Goal: Information Seeking & Learning: Learn about a topic

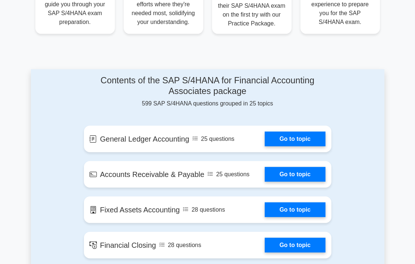
scroll to position [361, 0]
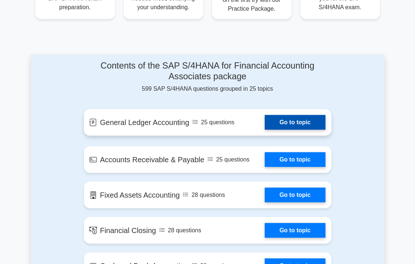
click at [294, 126] on link "Go to topic" at bounding box center [295, 122] width 60 height 15
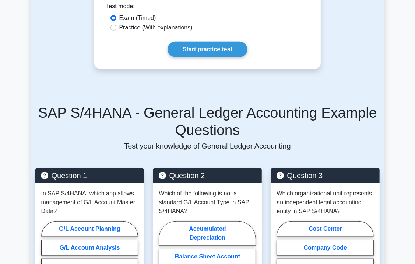
scroll to position [480, 0]
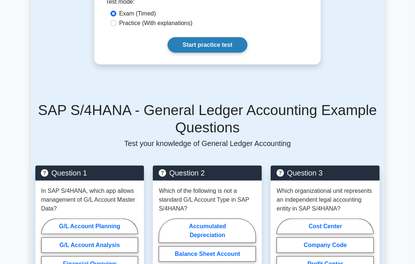
click at [212, 38] on link "Start practice test" at bounding box center [208, 44] width 80 height 15
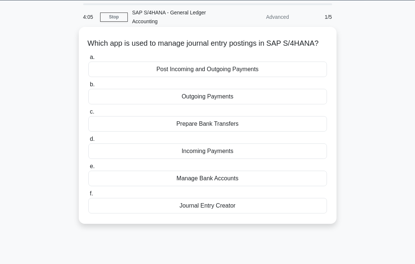
scroll to position [24, 0]
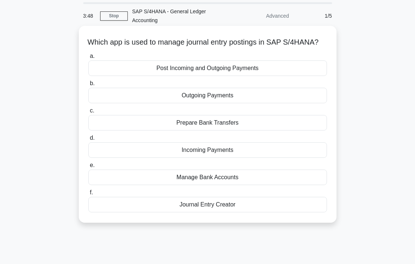
click at [214, 212] on div "Journal Entry Creator" at bounding box center [207, 204] width 239 height 15
click at [88, 195] on input "f. Journal Entry Creator" at bounding box center [88, 192] width 0 height 5
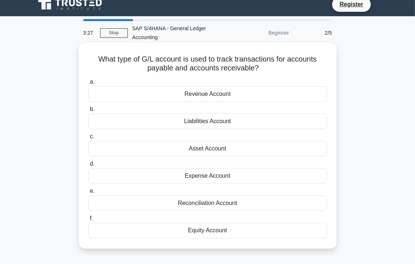
scroll to position [7, 0]
click at [241, 197] on div "Reconciliation Account" at bounding box center [207, 202] width 239 height 15
click at [88, 193] on input "e. Reconciliation Account" at bounding box center [88, 191] width 0 height 5
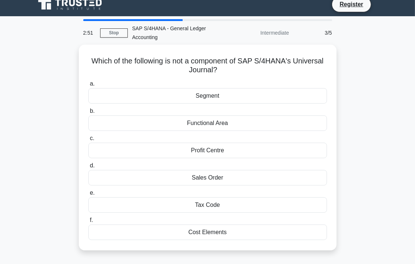
scroll to position [0, 0]
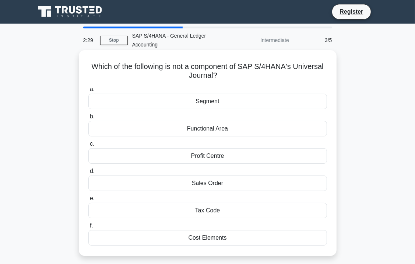
click at [223, 239] on div "Cost Elements" at bounding box center [207, 237] width 239 height 15
click at [88, 228] on input "f. Cost Elements" at bounding box center [88, 225] width 0 height 5
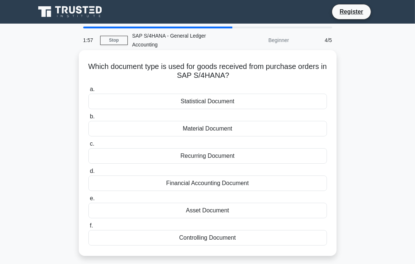
click at [215, 130] on div "Material Document" at bounding box center [207, 128] width 239 height 15
click at [88, 119] on input "b. Material Document" at bounding box center [88, 116] width 0 height 5
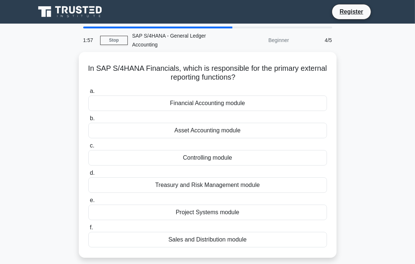
click at [215, 130] on div "Asset Accounting module" at bounding box center [207, 130] width 239 height 15
click at [88, 121] on input "b. Asset Accounting module" at bounding box center [88, 118] width 0 height 5
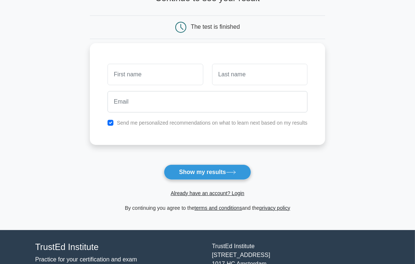
scroll to position [60, 0]
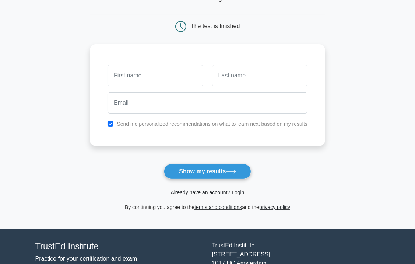
click at [217, 192] on link "Already have an account? Login" at bounding box center [208, 192] width 74 height 6
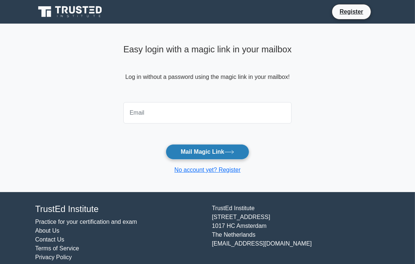
click at [203, 152] on button "Mail Magic Link" at bounding box center [208, 151] width 84 height 15
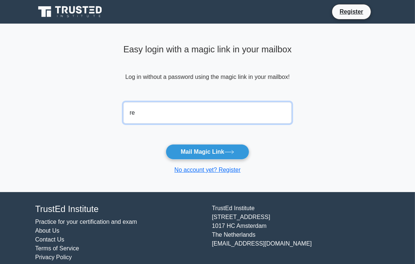
type input "reshma.mhatre872@gmail.com"
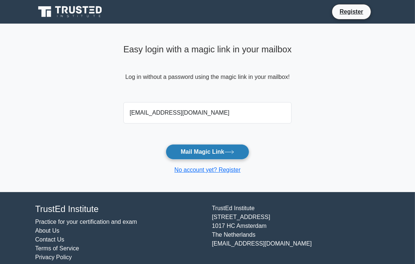
click at [189, 152] on button "Mail Magic Link" at bounding box center [208, 151] width 84 height 15
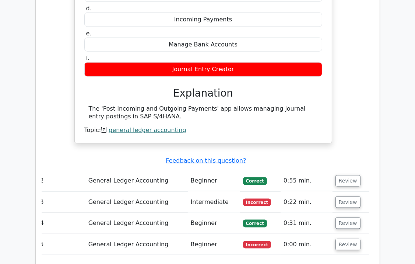
scroll to position [668, 0]
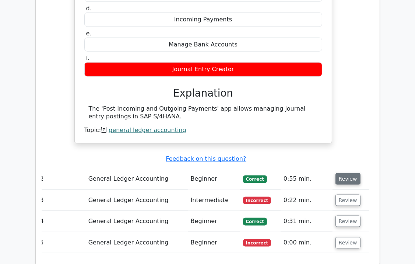
click at [351, 173] on button "Review" at bounding box center [348, 178] width 25 height 11
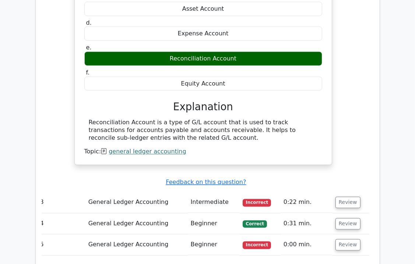
scroll to position [956, 0]
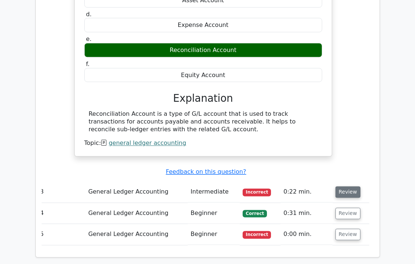
click at [349, 186] on button "Review" at bounding box center [348, 191] width 25 height 11
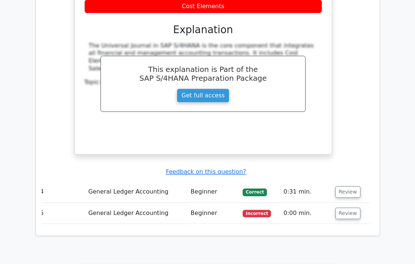
scroll to position [1329, 0]
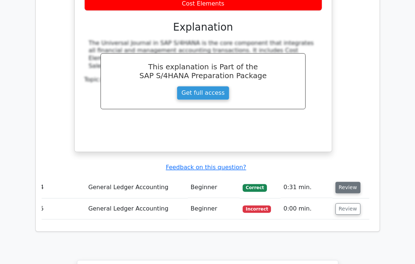
click at [343, 182] on button "Review" at bounding box center [348, 187] width 25 height 11
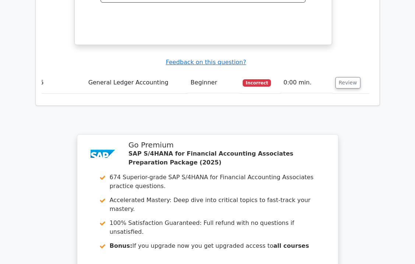
scroll to position [1803, 0]
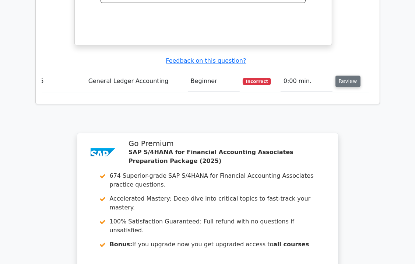
click at [346, 76] on button "Review" at bounding box center [348, 81] width 25 height 11
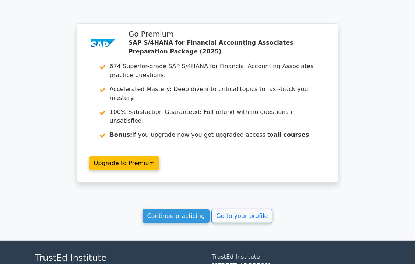
scroll to position [2193, 0]
click at [180, 209] on link "Continue practicing" at bounding box center [176, 216] width 67 height 14
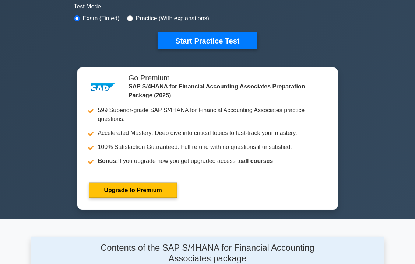
scroll to position [229, 0]
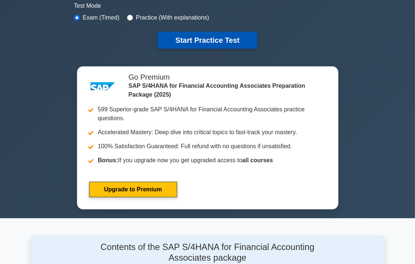
click at [191, 49] on button "Start Practice Test" at bounding box center [207, 40] width 99 height 17
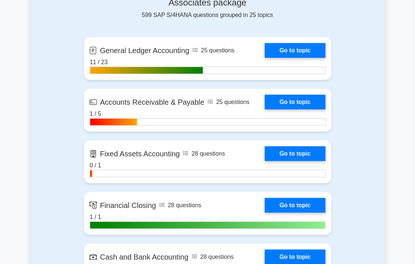
scroll to position [484, 0]
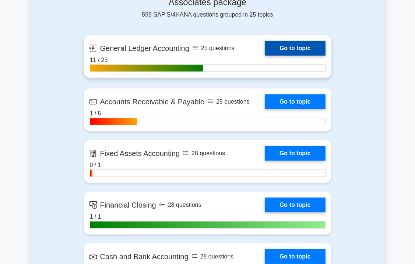
click at [300, 56] on link "Go to topic" at bounding box center [295, 48] width 60 height 15
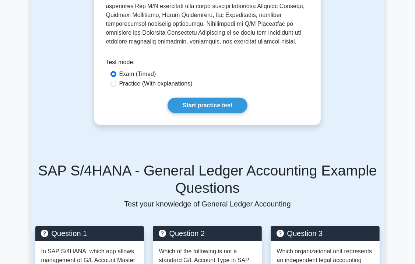
scroll to position [423, 0]
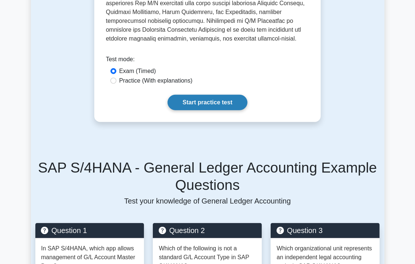
click at [219, 95] on link "Start practice test" at bounding box center [208, 102] width 80 height 15
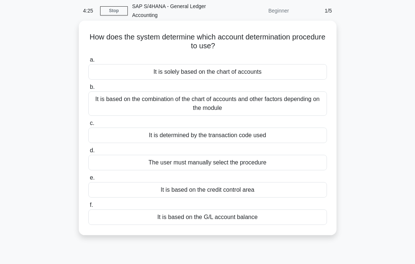
scroll to position [29, 0]
click at [209, 99] on div "It is based on the combination of the chart of accounts and other factors depen…" at bounding box center [207, 103] width 239 height 24
click at [88, 90] on input "b. It is based on the combination of the chart of accounts and other factors de…" at bounding box center [88, 87] width 0 height 5
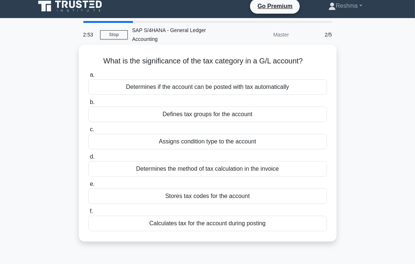
scroll to position [0, 0]
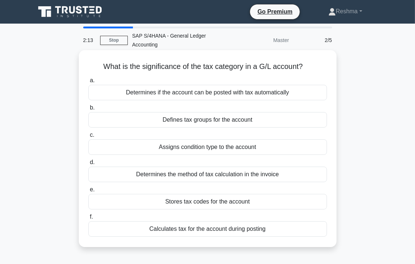
click at [217, 228] on div "Calculates tax for the account during posting" at bounding box center [207, 228] width 239 height 15
click at [88, 219] on input "f. Calculates tax for the account during posting" at bounding box center [88, 216] width 0 height 5
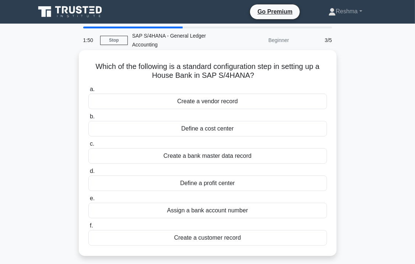
click at [211, 212] on div "Assign a bank account number" at bounding box center [207, 210] width 239 height 15
click at [88, 201] on input "e. Assign a bank account number" at bounding box center [88, 198] width 0 height 5
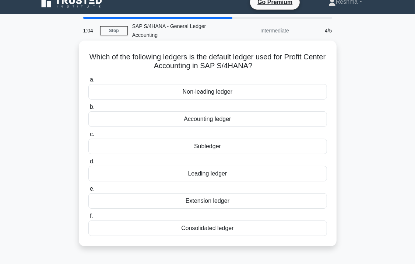
scroll to position [10, 0]
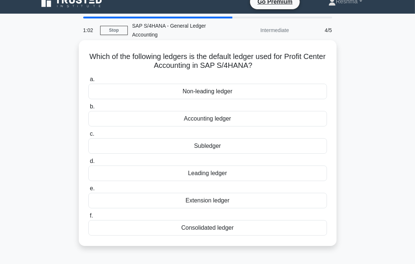
click at [221, 230] on div "Consolidated ledger" at bounding box center [207, 227] width 239 height 15
click at [88, 218] on input "f. Consolidated ledger" at bounding box center [88, 215] width 0 height 5
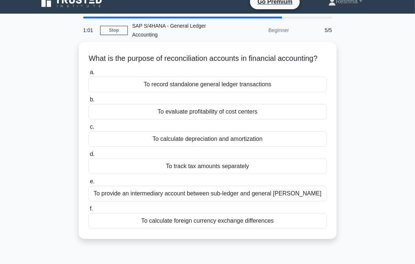
scroll to position [0, 0]
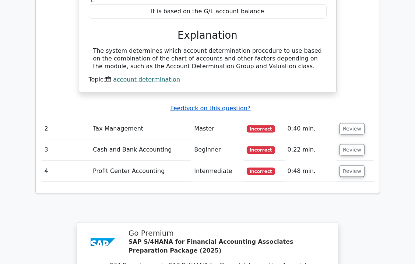
scroll to position [735, 0]
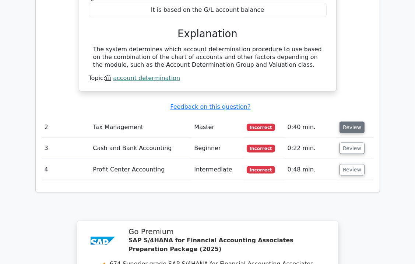
click at [354, 122] on button "Review" at bounding box center [352, 127] width 25 height 11
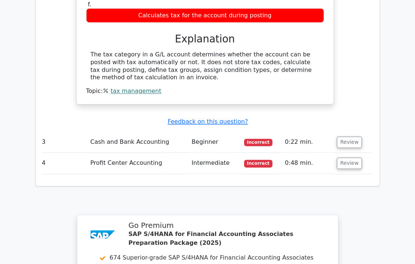
scroll to position [1056, 0]
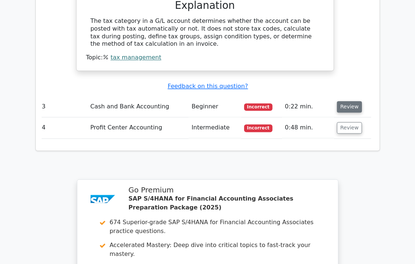
click at [352, 101] on button "Review" at bounding box center [349, 106] width 25 height 11
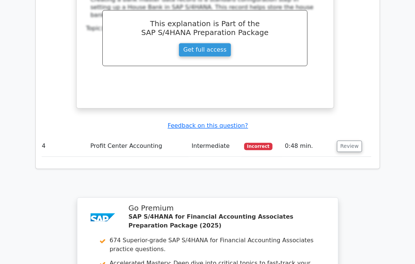
scroll to position [1386, 0]
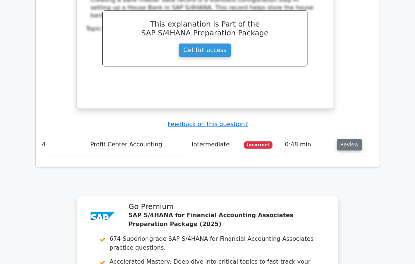
click at [342, 139] on button "Review" at bounding box center [349, 144] width 25 height 11
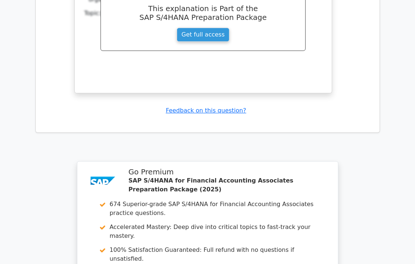
scroll to position [1934, 0]
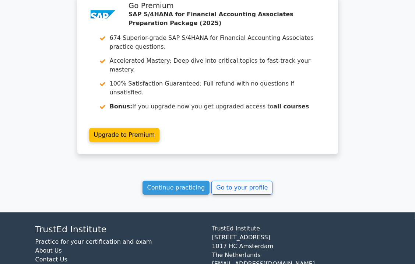
click at [179, 181] on link "Continue practicing" at bounding box center [176, 188] width 67 height 14
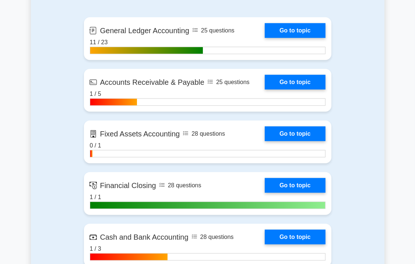
scroll to position [508, 0]
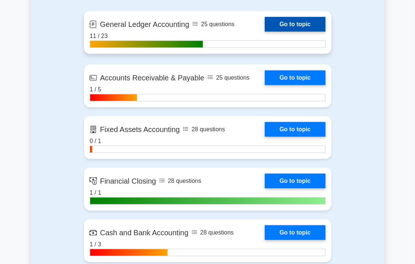
click at [301, 32] on link "Go to topic" at bounding box center [295, 24] width 60 height 15
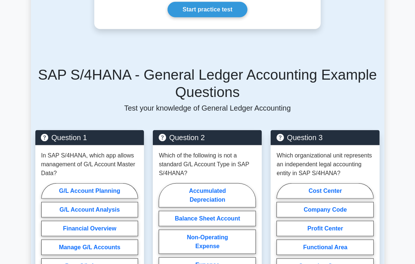
scroll to position [412, 0]
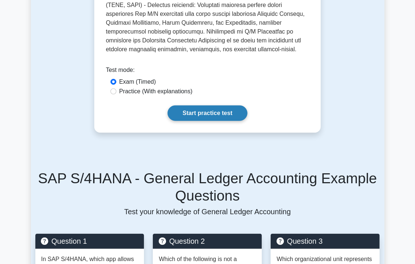
click at [199, 106] on link "Start practice test" at bounding box center [208, 112] width 80 height 15
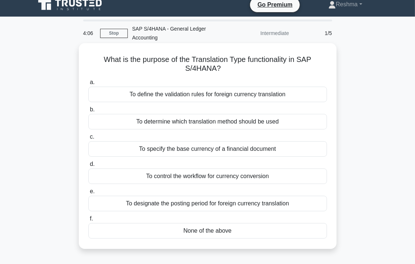
scroll to position [7, 0]
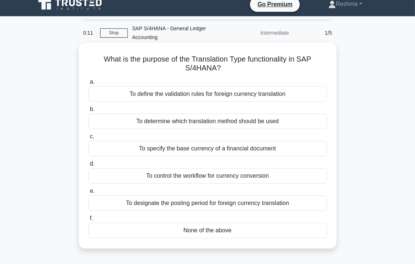
click at [191, 147] on div "To specify the base currency of a financial document" at bounding box center [207, 148] width 239 height 15
click at [88, 139] on input "c. To specify the base currency of a financial document" at bounding box center [88, 136] width 0 height 5
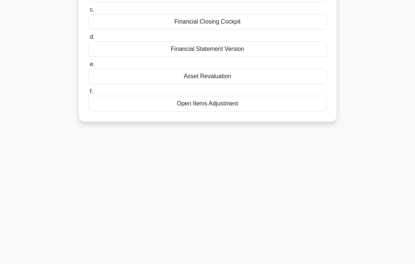
scroll to position [0, 0]
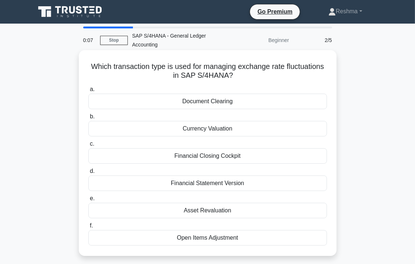
click at [206, 137] on div "a. Document Clearing b. Currency Valuation c. d. e." at bounding box center [208, 165] width 248 height 164
click at [206, 129] on div "Currency Valuation" at bounding box center [207, 128] width 239 height 15
click at [88, 119] on input "b. Currency Valuation" at bounding box center [88, 116] width 0 height 5
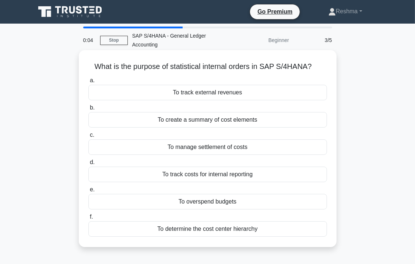
click at [206, 119] on div "To create a summary of cost elements" at bounding box center [207, 119] width 239 height 15
click at [88, 110] on input "b. To create a summary of cost elements" at bounding box center [88, 107] width 0 height 5
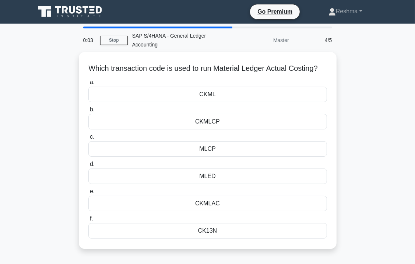
click at [206, 119] on label "b. CKMLCP" at bounding box center [207, 117] width 239 height 24
click at [88, 112] on input "b. CKMLCP" at bounding box center [88, 109] width 0 height 5
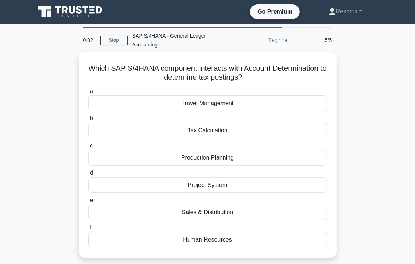
click at [206, 129] on div "Tax Calculation" at bounding box center [207, 130] width 239 height 15
click at [88, 121] on input "b. Tax Calculation" at bounding box center [88, 118] width 0 height 5
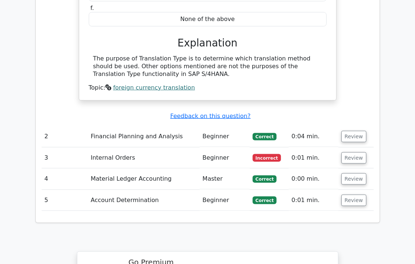
scroll to position [736, 0]
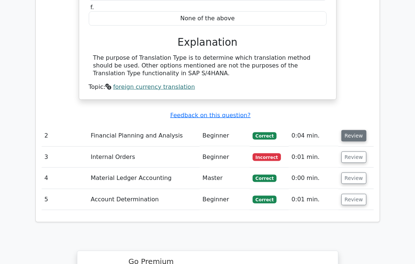
click at [354, 130] on button "Review" at bounding box center [354, 135] width 25 height 11
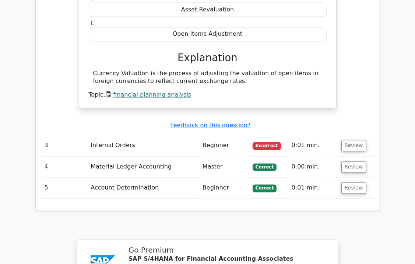
scroll to position [1021, 0]
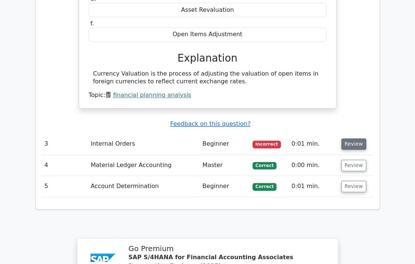
click at [351, 139] on button "Review" at bounding box center [354, 144] width 25 height 11
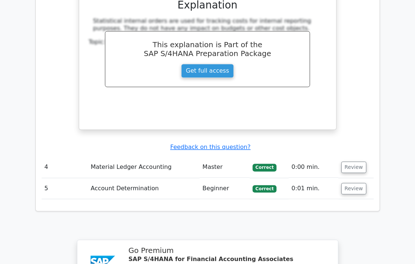
scroll to position [1369, 0]
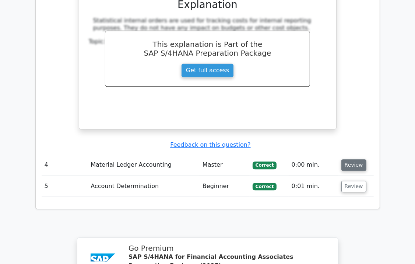
click at [348, 159] on button "Review" at bounding box center [354, 164] width 25 height 11
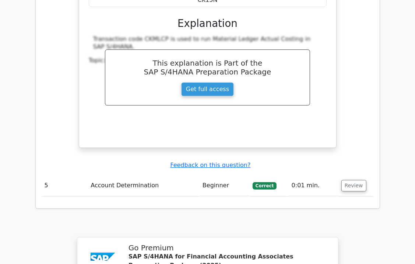
scroll to position [1717, 0]
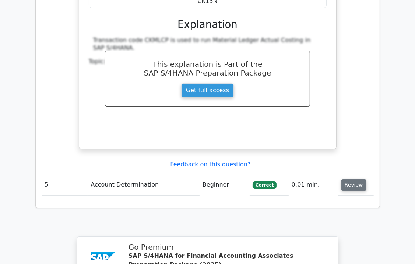
click at [354, 179] on button "Review" at bounding box center [354, 184] width 25 height 11
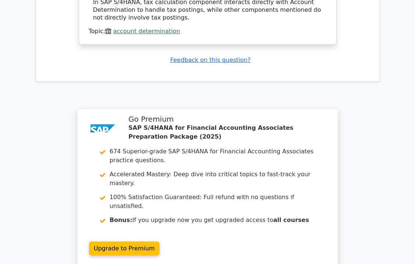
scroll to position [2220, 0]
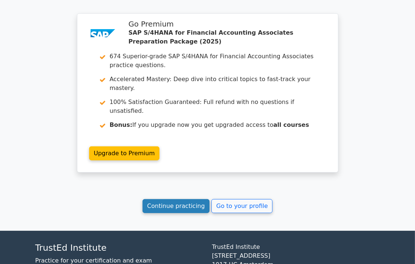
click at [164, 199] on link "Continue practicing" at bounding box center [176, 206] width 67 height 14
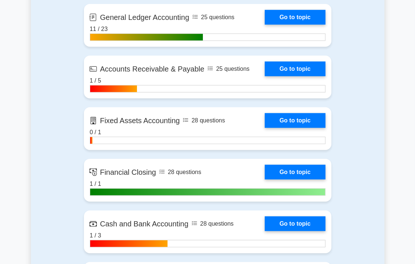
scroll to position [518, 0]
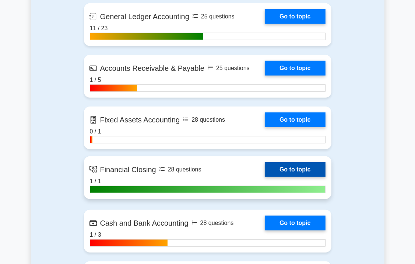
click at [284, 177] on link "Go to topic" at bounding box center [295, 169] width 60 height 15
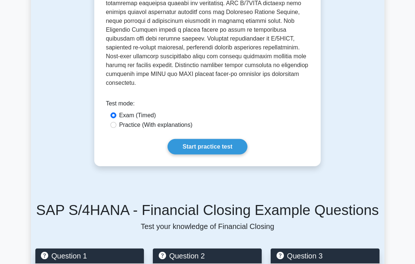
scroll to position [372, 0]
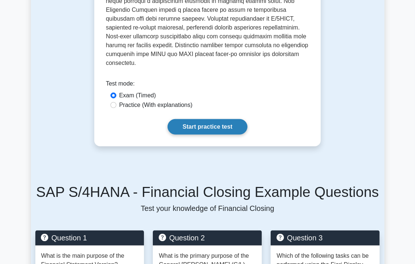
click at [224, 119] on link "Start practice test" at bounding box center [208, 126] width 80 height 15
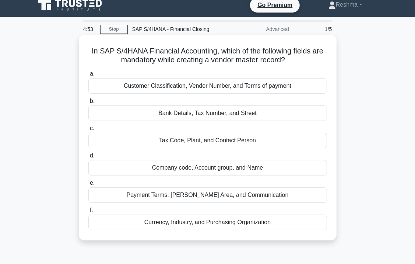
scroll to position [7, 0]
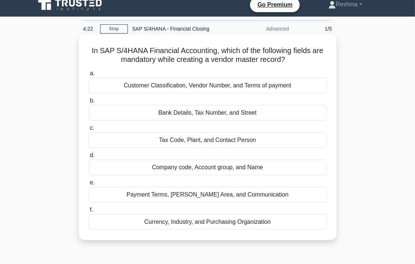
click at [214, 168] on div "Company code, Account group, and Name" at bounding box center [207, 167] width 239 height 15
click at [88, 158] on input "d. Company code, Account group, and Name" at bounding box center [88, 155] width 0 height 5
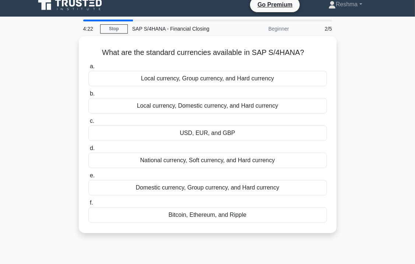
scroll to position [0, 0]
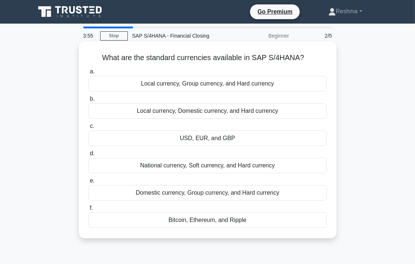
click at [205, 138] on div "USD, EUR, and GBP" at bounding box center [207, 137] width 239 height 15
click at [88, 129] on input "c. USD, EUR, and GBP" at bounding box center [88, 126] width 0 height 5
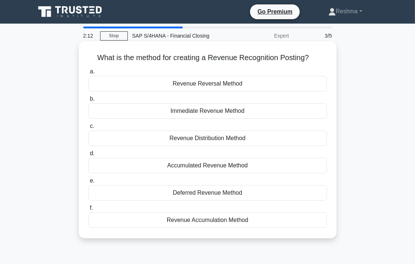
click at [199, 222] on div "Revenue Accumulation Method" at bounding box center [207, 219] width 239 height 15
click at [88, 210] on input "f. Revenue Accumulation Method" at bounding box center [88, 208] width 0 height 5
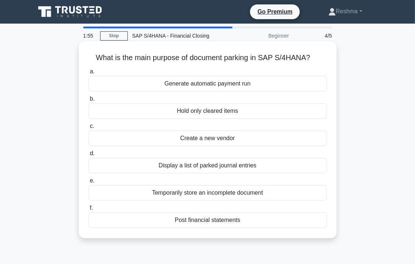
click at [225, 192] on div "Temporarily store an incomplete document" at bounding box center [207, 192] width 239 height 15
click at [88, 183] on input "e. Temporarily store an incomplete document" at bounding box center [88, 180] width 0 height 5
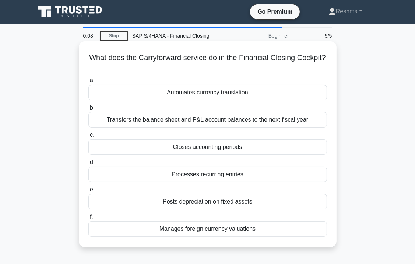
click at [212, 122] on div "Transfers the balance sheet and P&L account balances to the next fiscal year" at bounding box center [207, 119] width 239 height 15
click at [88, 110] on input "b. Transfers the balance sheet and P&L account balances to the next fiscal year" at bounding box center [88, 107] width 0 height 5
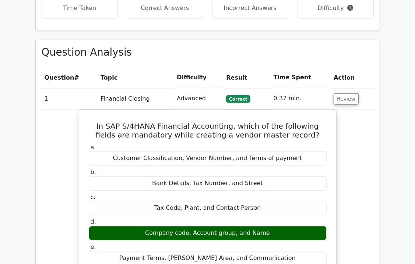
scroll to position [457, 0]
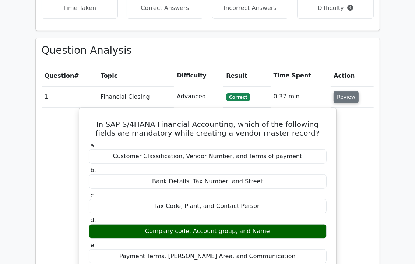
click at [343, 91] on button "Review" at bounding box center [346, 96] width 25 height 11
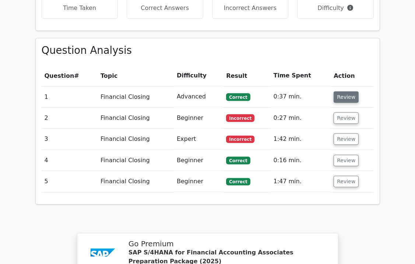
click at [344, 91] on button "Review" at bounding box center [346, 96] width 25 height 11
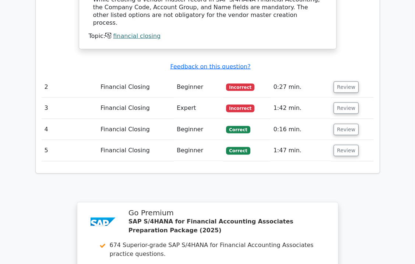
scroll to position [777, 0]
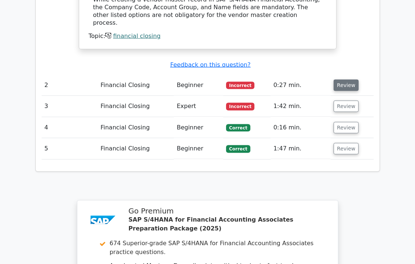
click at [347, 80] on button "Review" at bounding box center [346, 85] width 25 height 11
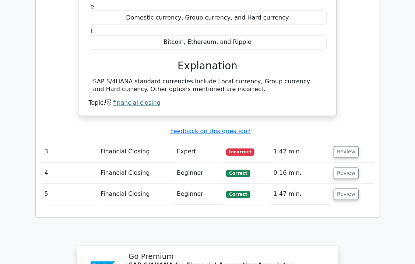
scroll to position [996, 0]
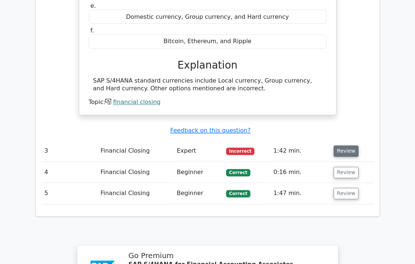
click at [345, 146] on button "Review" at bounding box center [346, 151] width 25 height 11
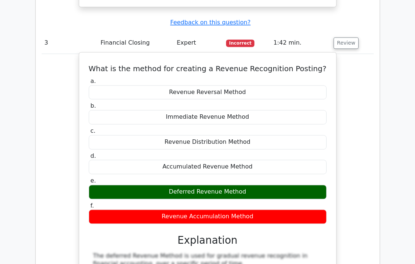
scroll to position [1105, 0]
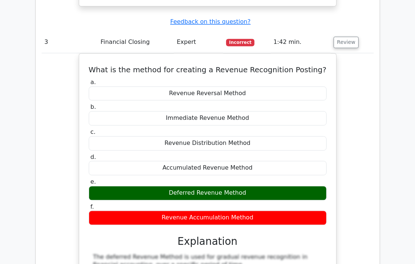
click at [372, 125] on div "What is the method for creating a Revenue Recognition Posting? a. Revenue Rever…" at bounding box center [208, 214] width 332 height 322
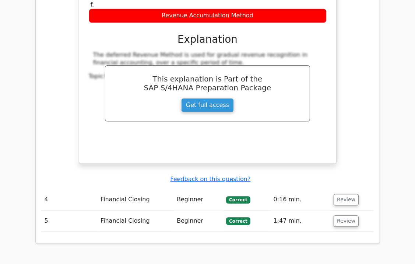
scroll to position [1315, 0]
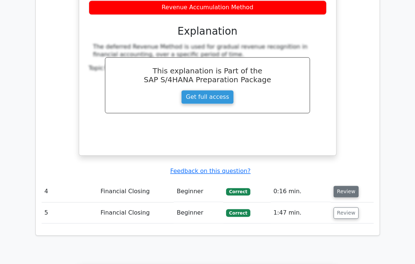
click at [340, 186] on button "Review" at bounding box center [346, 191] width 25 height 11
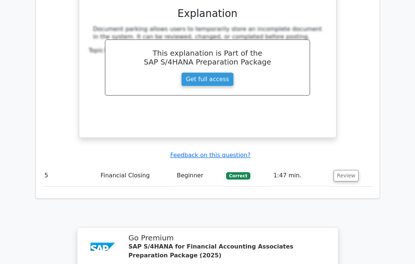
scroll to position [1691, 0]
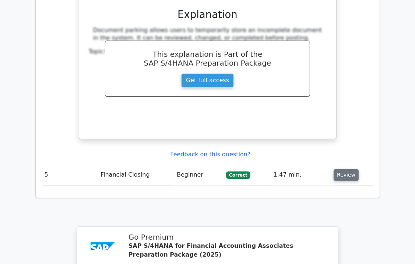
click at [345, 169] on button "Review" at bounding box center [346, 174] width 25 height 11
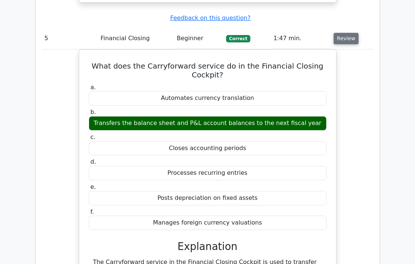
scroll to position [1829, 0]
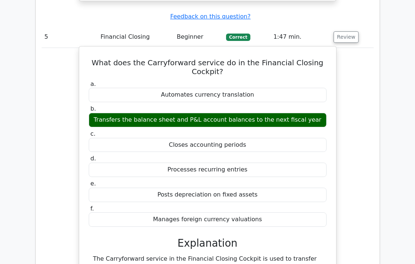
click at [103, 58] on h5 "What does the Carryforward service do in the Financial Closing Cockpit?" at bounding box center [207, 67] width 239 height 18
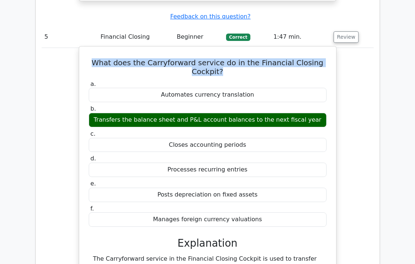
copy h5 "What does the Carryforward service do in the Financial Closing Cockpit?"
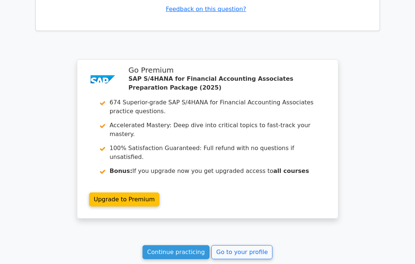
scroll to position [2186, 0]
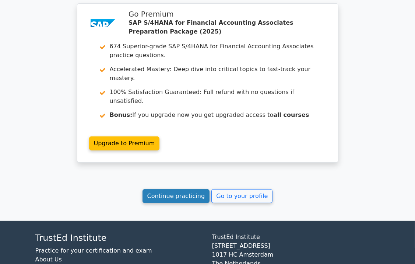
click at [173, 189] on link "Continue practicing" at bounding box center [176, 196] width 67 height 14
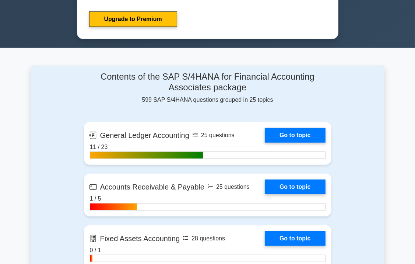
scroll to position [400, 0]
